Goal: Task Accomplishment & Management: Manage account settings

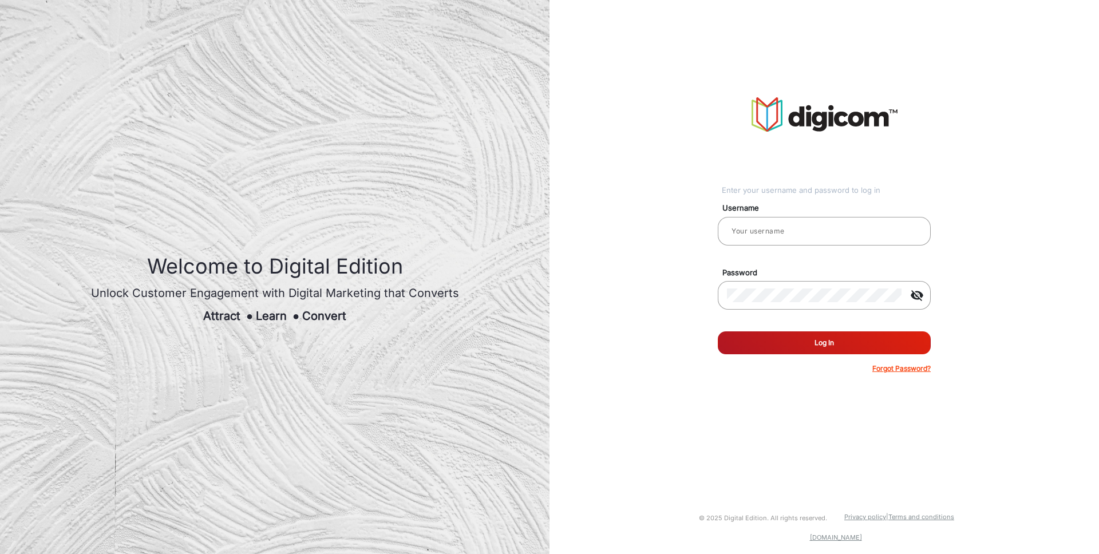
type input "TestHabanero"
click at [811, 231] on input "TestHabanero" at bounding box center [824, 231] width 195 height 14
